Goal: Entertainment & Leisure: Browse casually

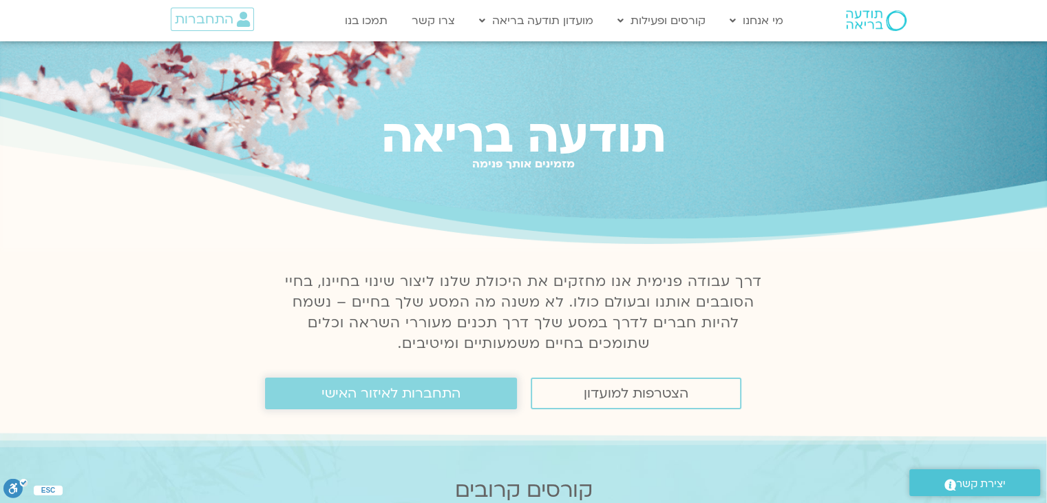
click at [420, 400] on span "התחברות לאיזור האישי" at bounding box center [391, 393] width 139 height 15
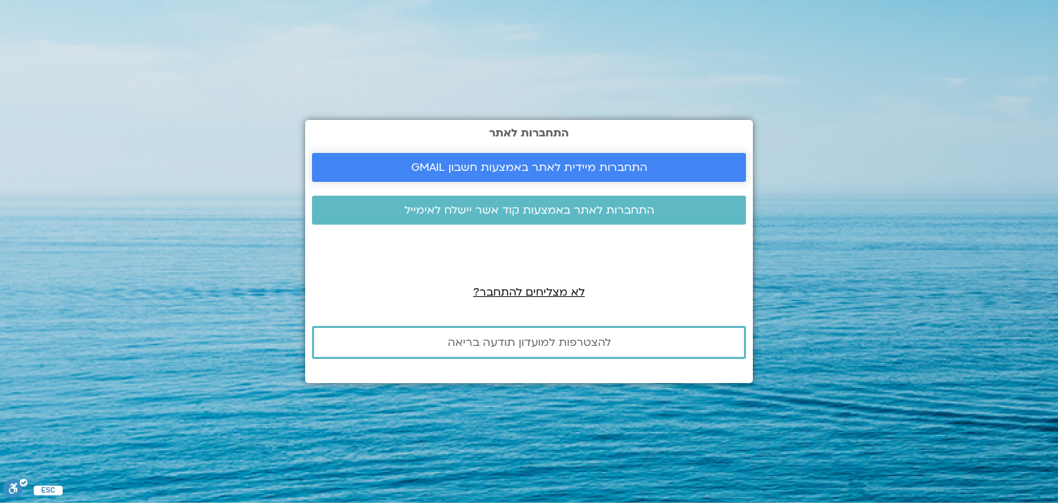
click at [628, 161] on span "התחברות מיידית לאתר באמצעות חשבון GMAIL" at bounding box center [529, 167] width 236 height 12
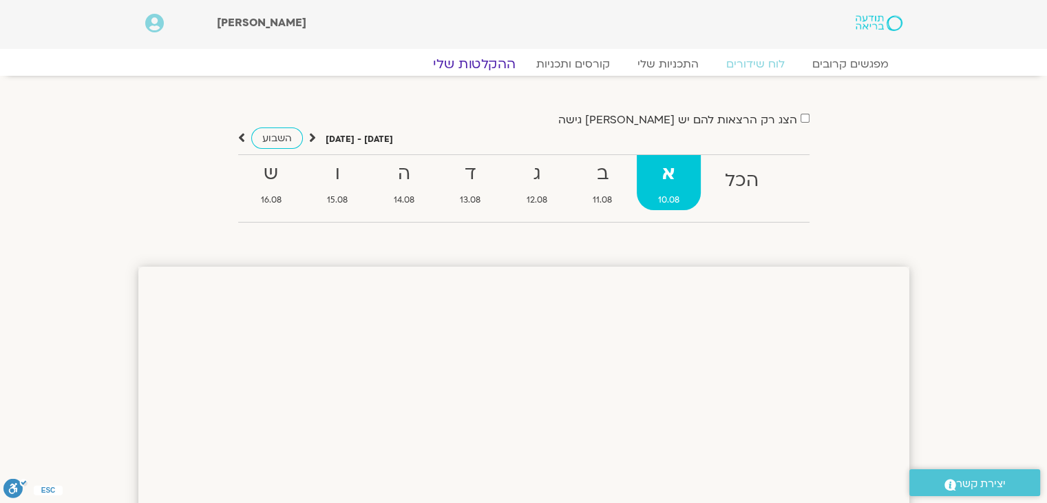
click at [499, 63] on link "ההקלטות שלי" at bounding box center [475, 64] width 116 height 17
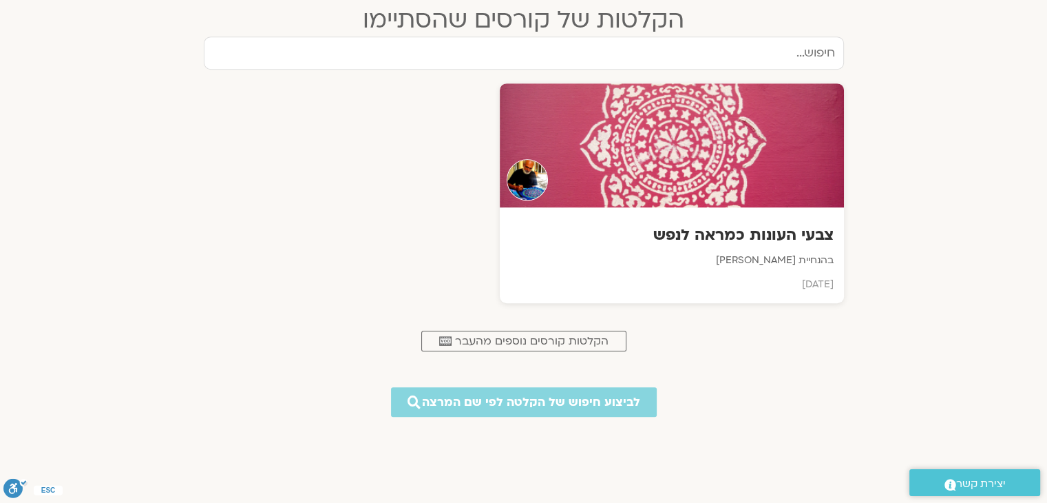
scroll to position [826, 0]
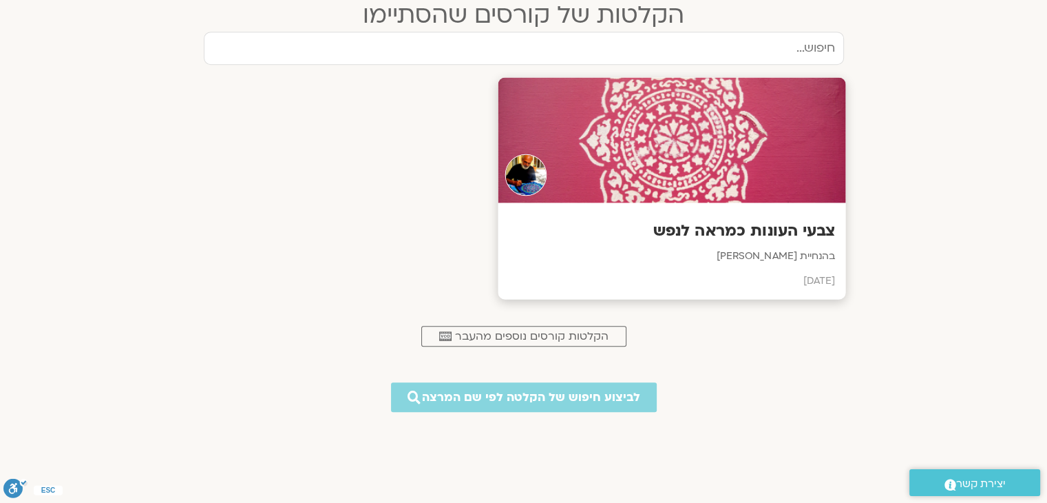
click at [616, 181] on div at bounding box center [672, 140] width 348 height 125
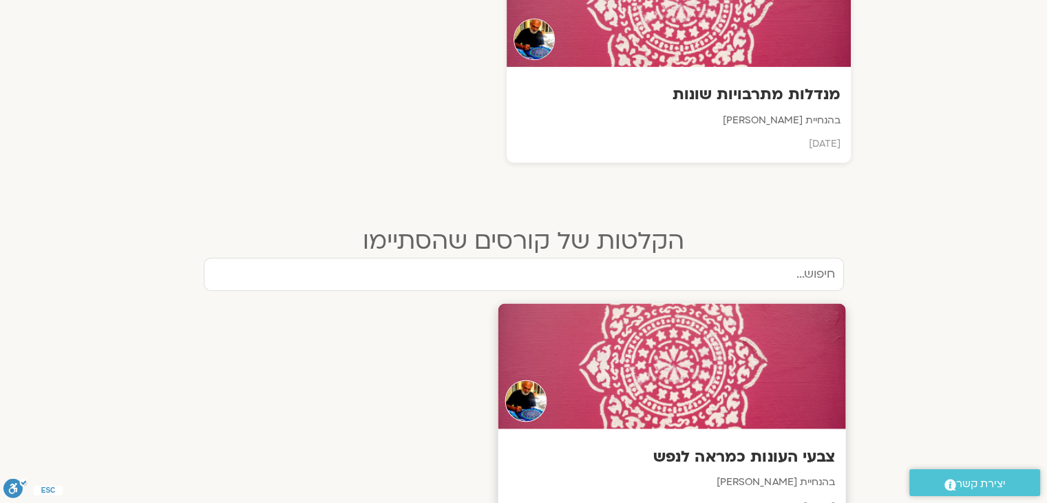
scroll to position [551, 0]
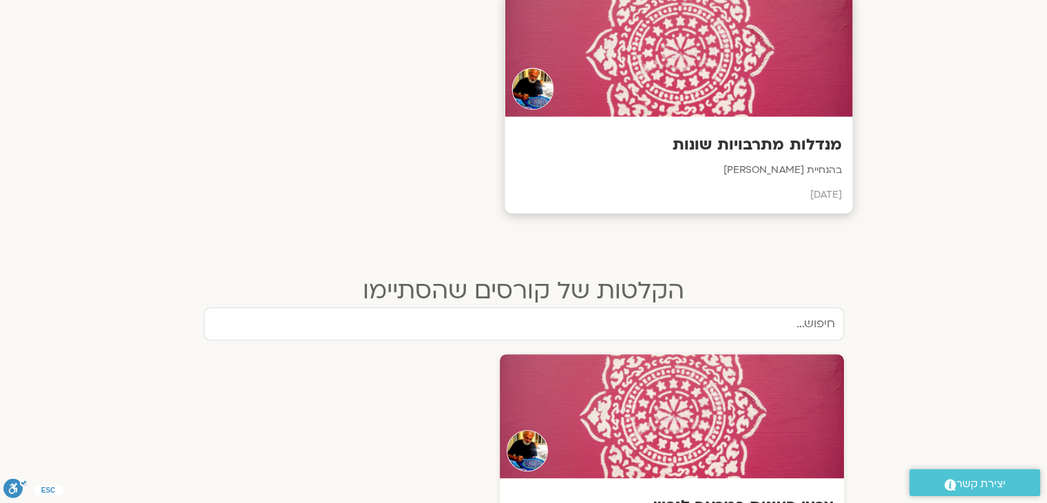
click at [689, 84] on div at bounding box center [679, 54] width 348 height 125
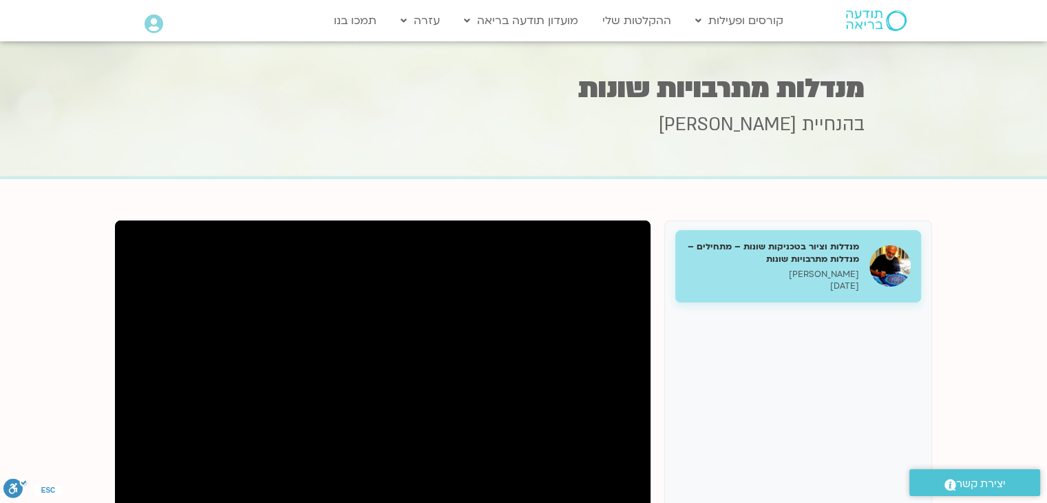
click at [799, 255] on h5 "מנדלות וציור בטכניקות שונות – מתחילים – מנדלות מתרבויות שונות" at bounding box center [773, 252] width 174 height 25
